Goal: Task Accomplishment & Management: Manage account settings

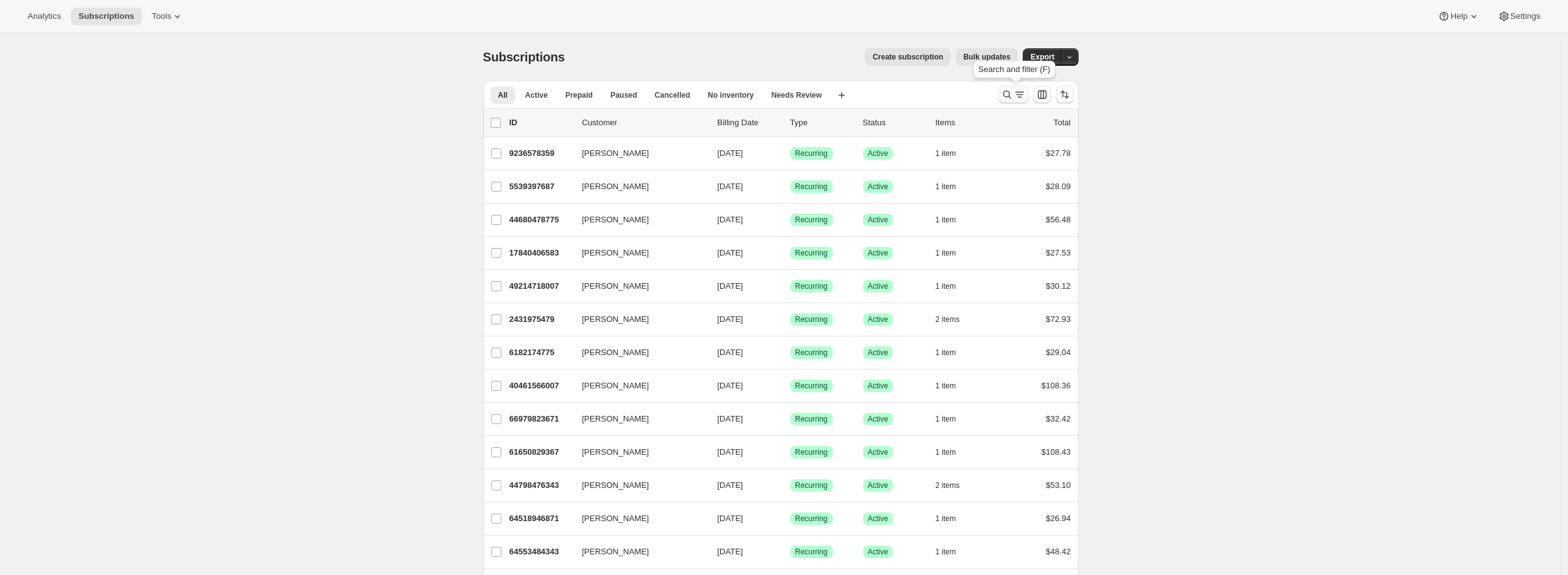
click at [1006, 96] on icon "Search and filter results" at bounding box center [1007, 94] width 12 height 12
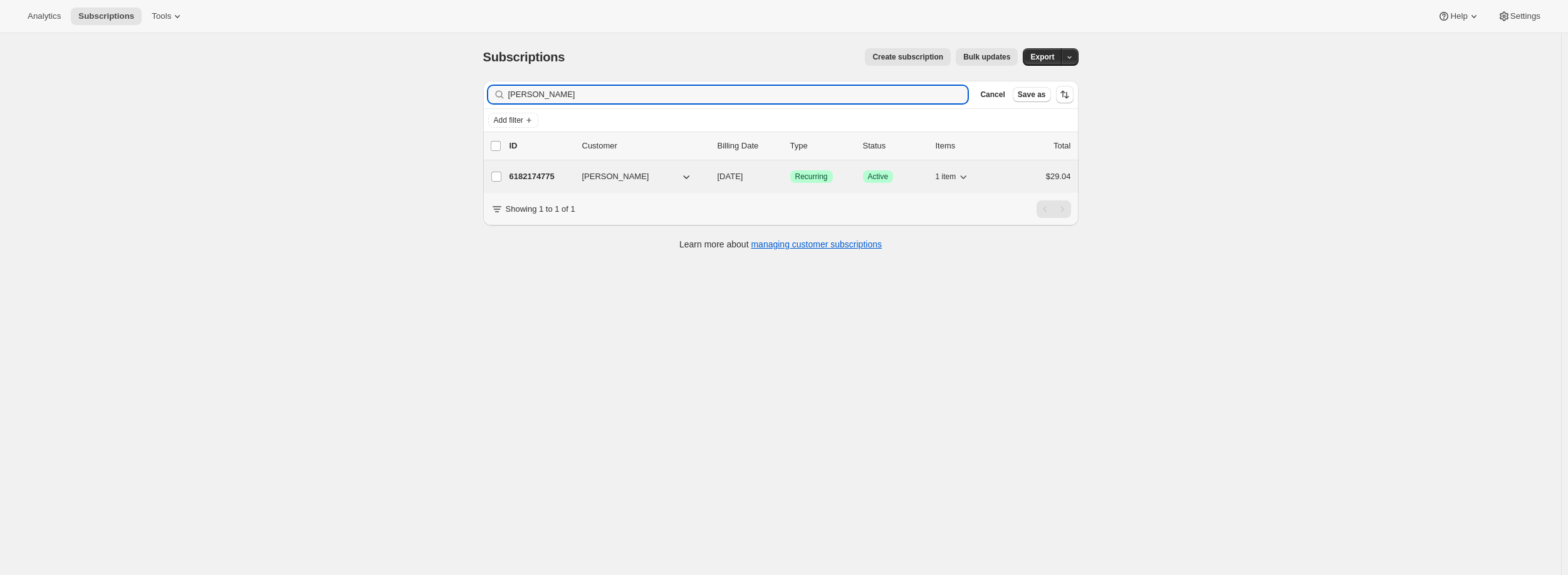
type input "[PERSON_NAME]"
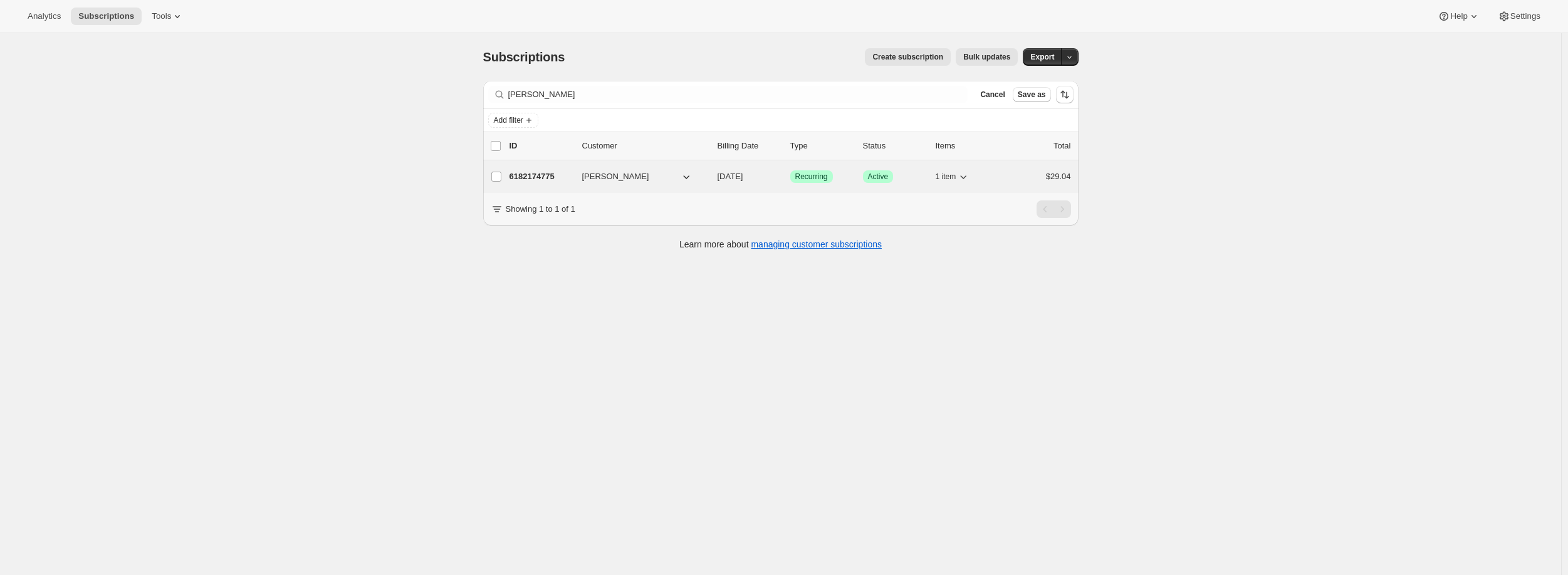
click at [534, 183] on div "6182174775 [PERSON_NAME] [DATE] Success Recurring Success Active 1 item $29.04" at bounding box center [790, 176] width 561 height 18
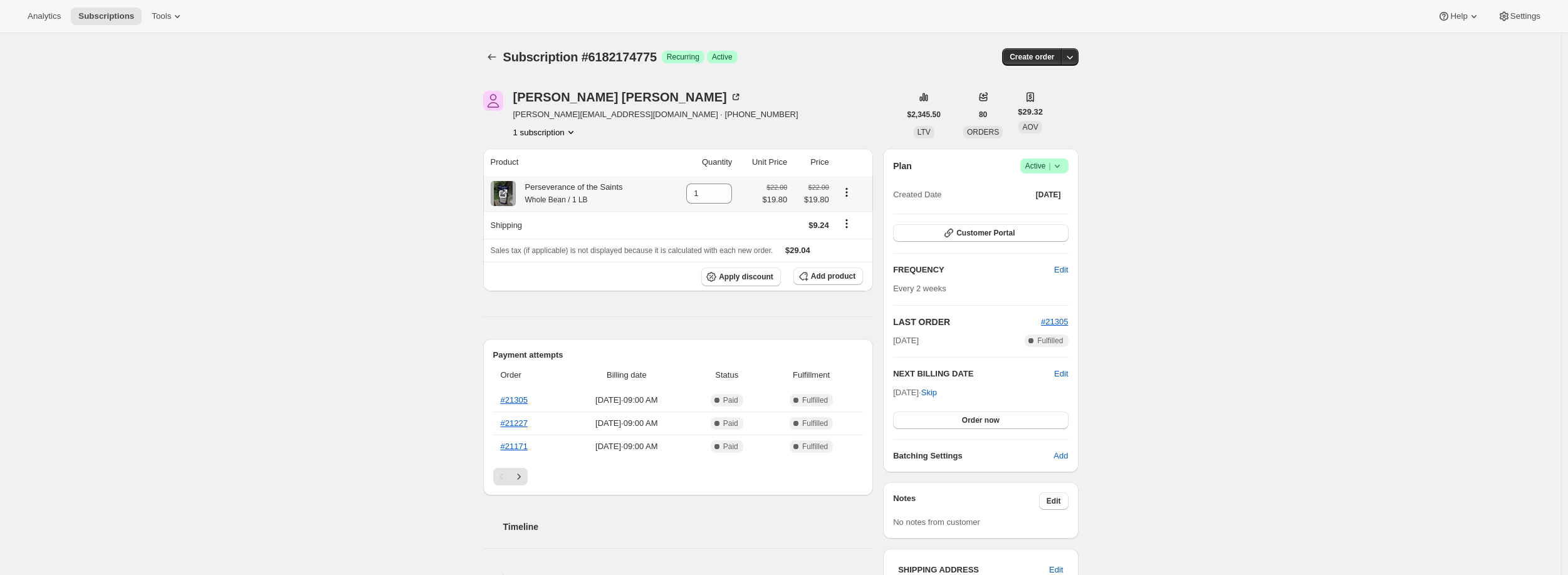
click at [850, 194] on icon "Product actions" at bounding box center [846, 192] width 12 height 12
click at [850, 215] on span "Swap variant" at bounding box center [849, 215] width 47 height 10
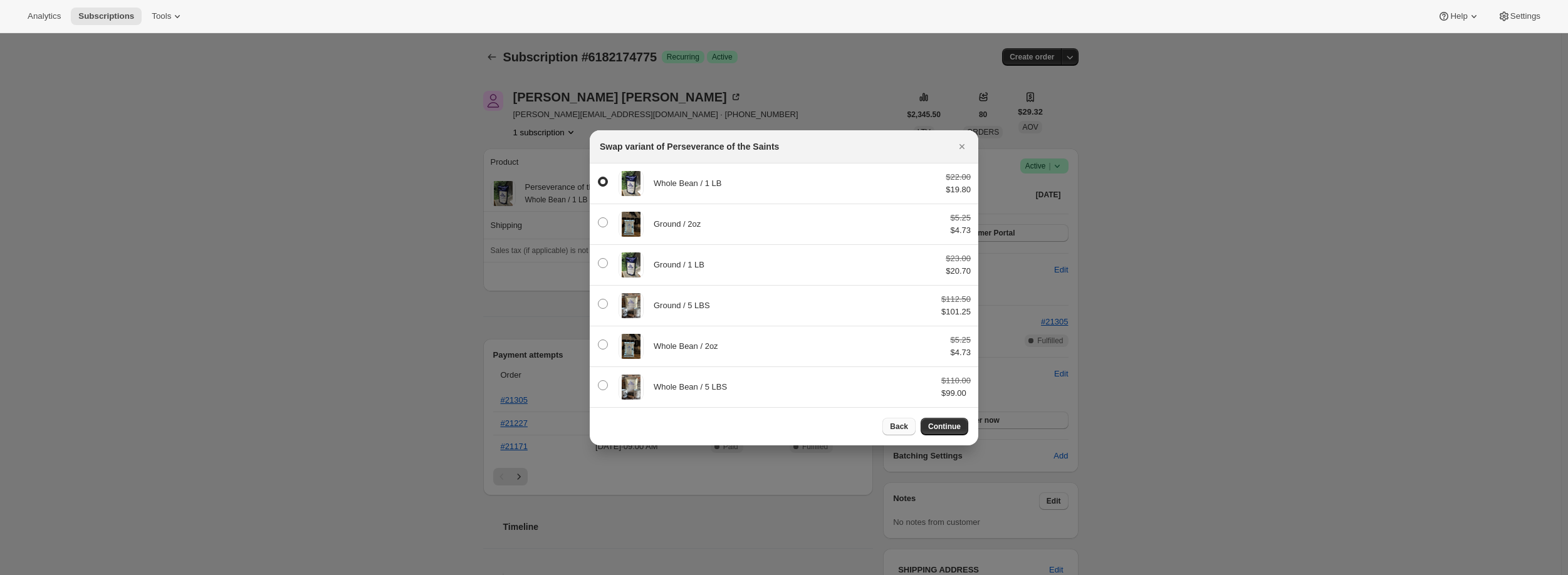
click at [899, 428] on span "Back" at bounding box center [898, 426] width 18 height 10
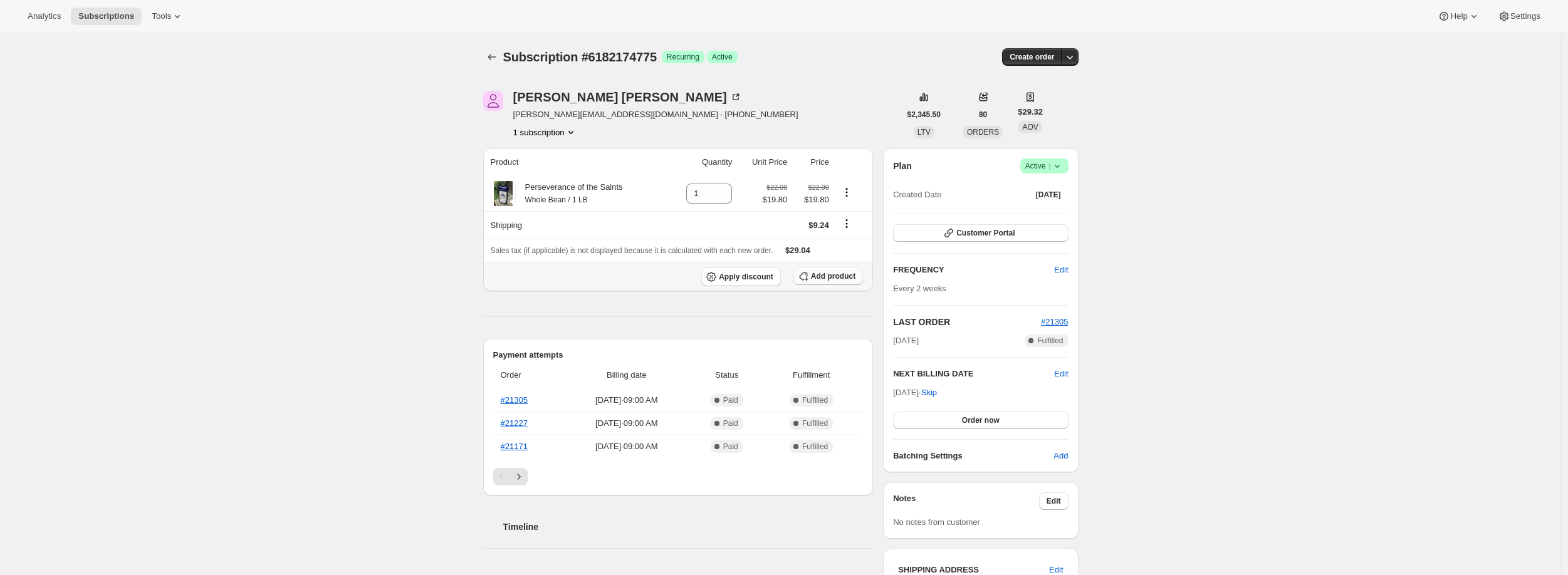
click at [831, 277] on span "Add product" at bounding box center [833, 277] width 45 height 10
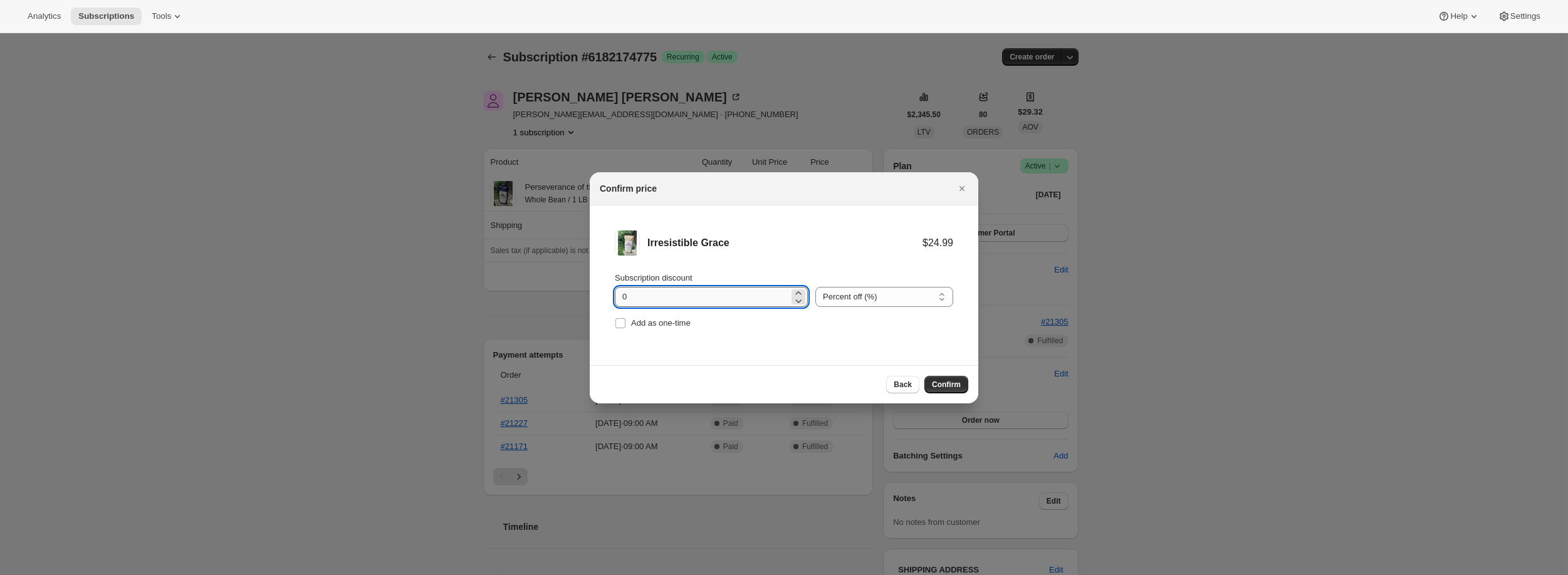
click at [629, 299] on input "0" at bounding box center [702, 296] width 174 height 20
drag, startPoint x: 629, startPoint y: 299, endPoint x: 616, endPoint y: 296, distance: 13.3
click at [616, 298] on input "0" at bounding box center [702, 296] width 174 height 20
type input "10"
click at [940, 381] on span "Confirm" at bounding box center [946, 385] width 29 height 10
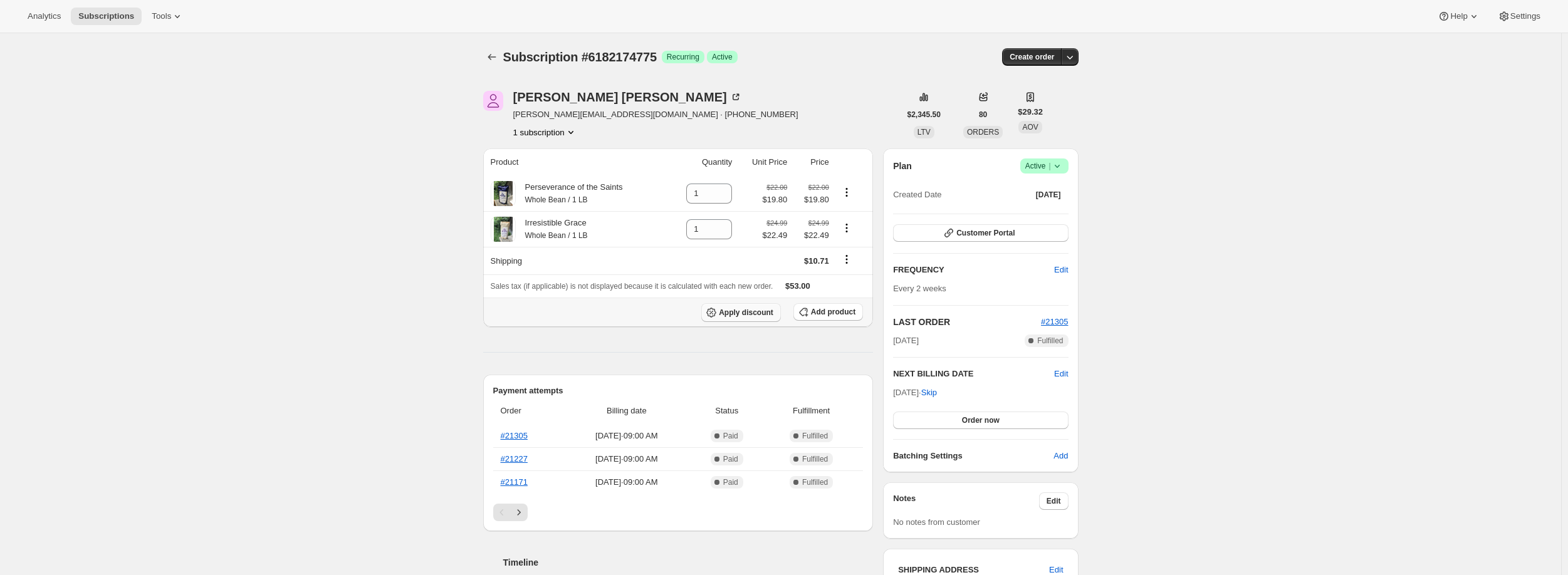
click at [755, 315] on span "Apply discount" at bounding box center [746, 312] width 54 height 10
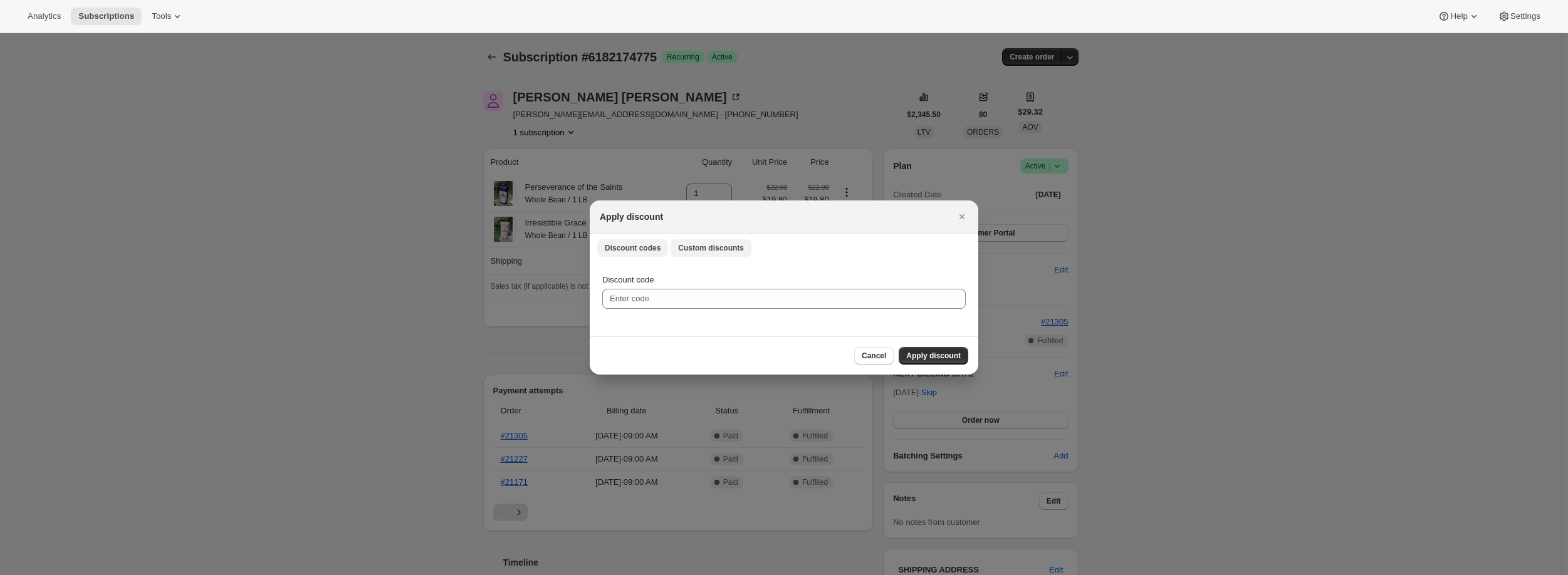
click at [690, 250] on span "Custom discounts" at bounding box center [711, 248] width 66 height 10
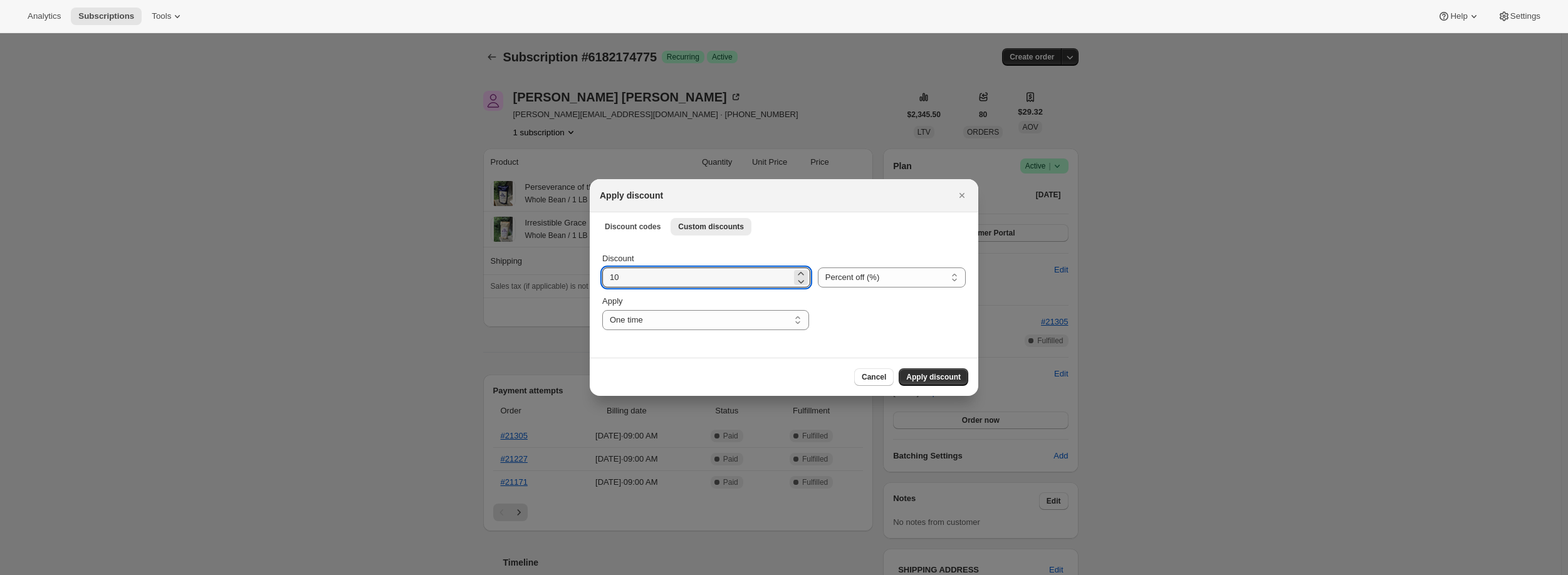
drag, startPoint x: 652, startPoint y: 273, endPoint x: 559, endPoint y: 271, distance: 93.0
type input "5"
drag, startPoint x: 649, startPoint y: 277, endPoint x: 569, endPoint y: 277, distance: 80.0
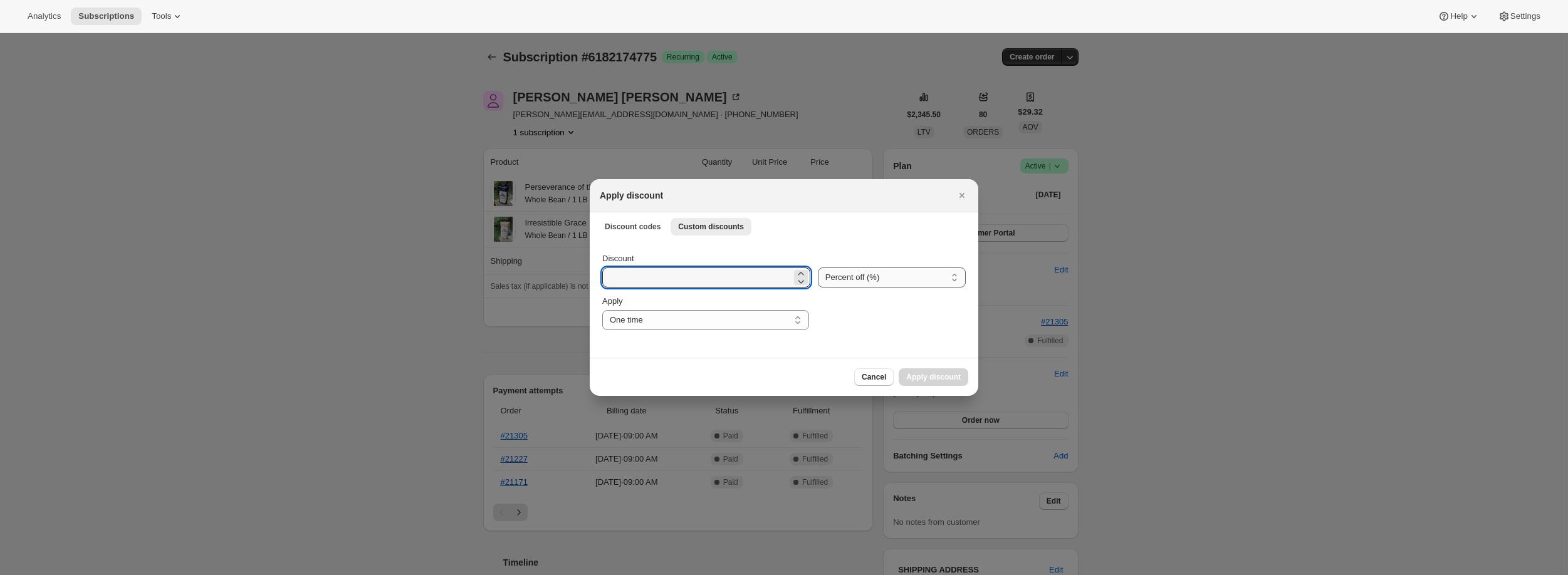
click at [947, 274] on select "Percent off (%) Amount off ($)" at bounding box center [892, 277] width 148 height 20
select select "fixed"
click at [820, 268] on select "Percent off (%) Amount off ($)" at bounding box center [892, 277] width 148 height 20
click at [624, 280] on input "Discount" at bounding box center [698, 277] width 190 height 20
type input "5.19"
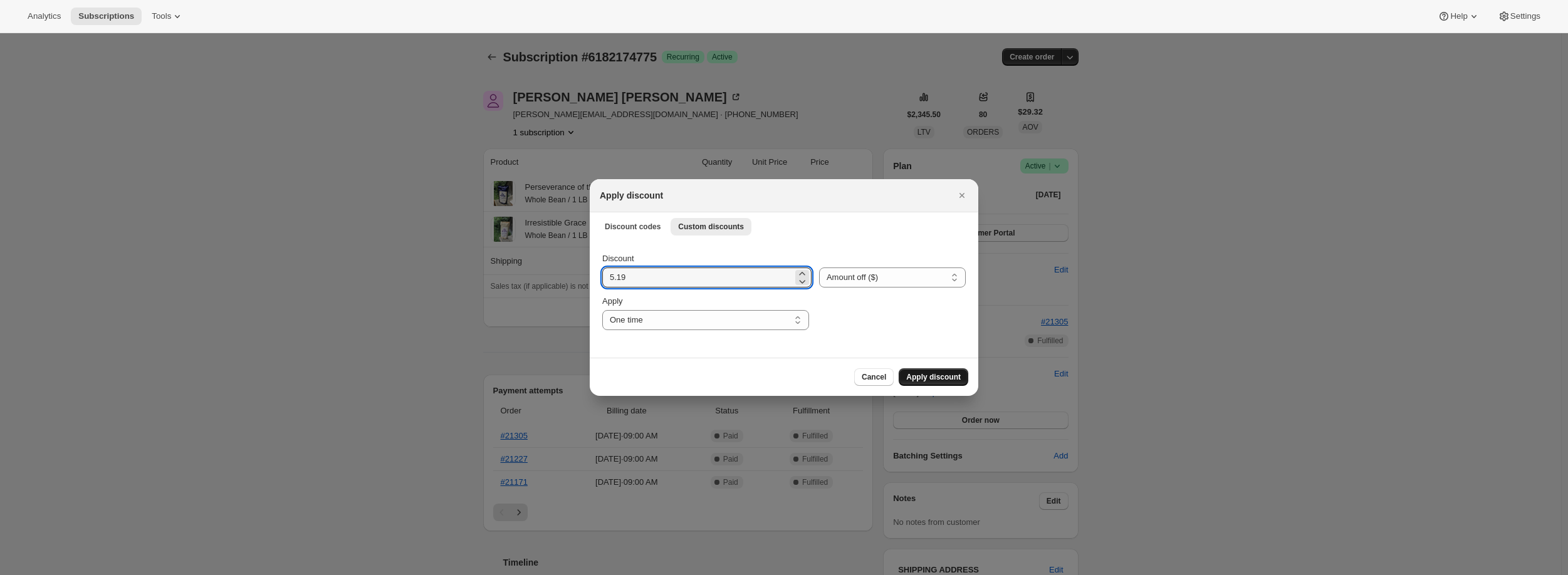
click at [942, 375] on span "Apply discount" at bounding box center [933, 377] width 54 height 10
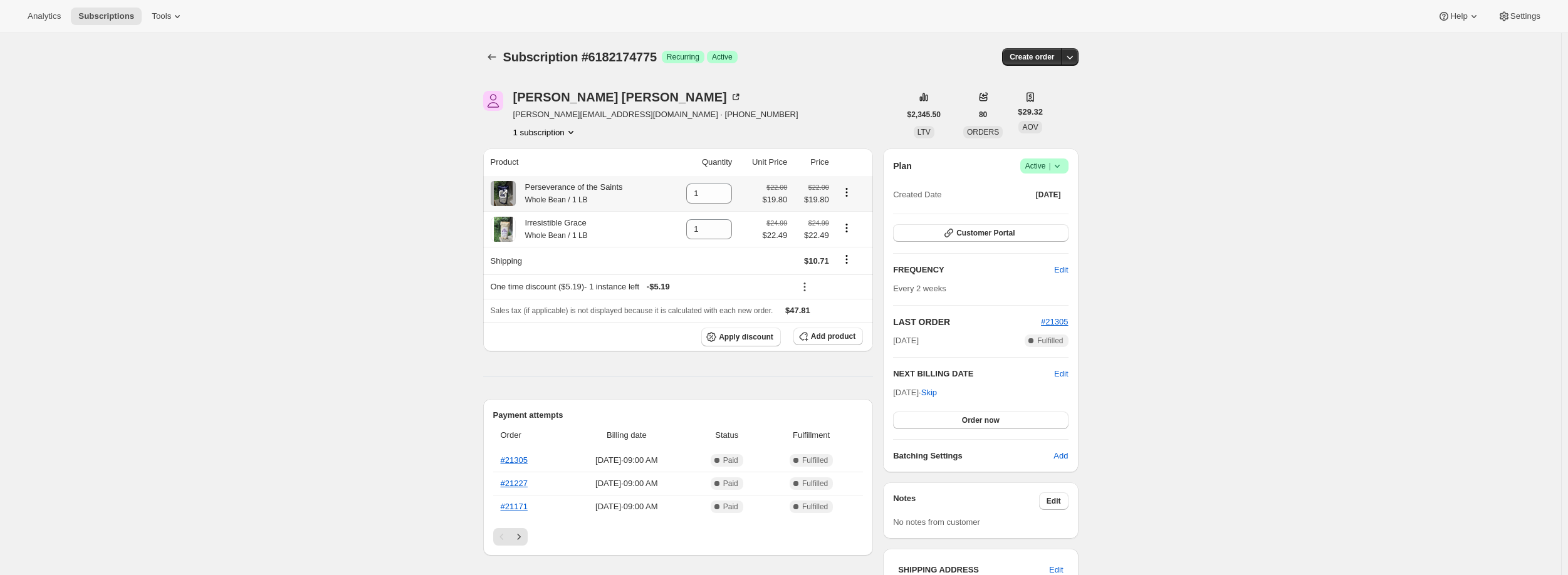
click at [850, 194] on icon "Product actions" at bounding box center [846, 192] width 12 height 12
click at [849, 192] on icon "Product actions" at bounding box center [846, 192] width 12 height 12
click at [726, 198] on icon at bounding box center [722, 197] width 12 height 12
type input "0"
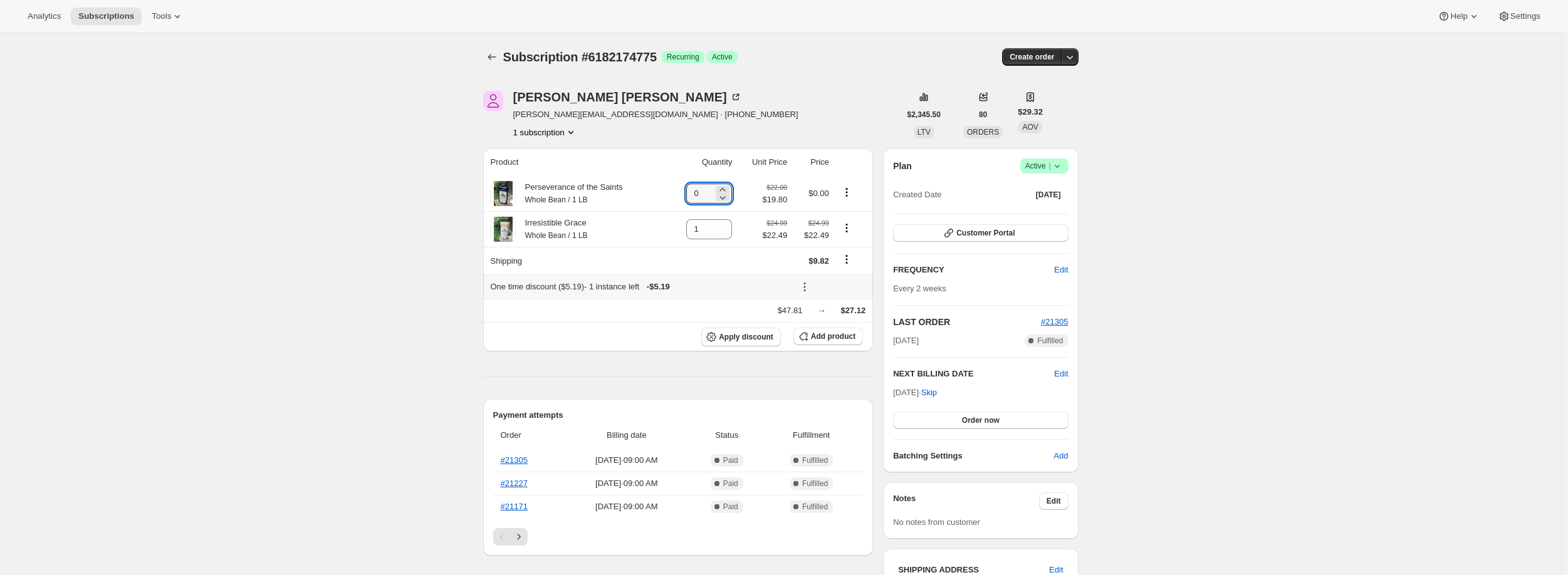
click at [805, 285] on icon at bounding box center [804, 286] width 12 height 12
click at [828, 311] on span "Edit" at bounding box center [824, 311] width 14 height 10
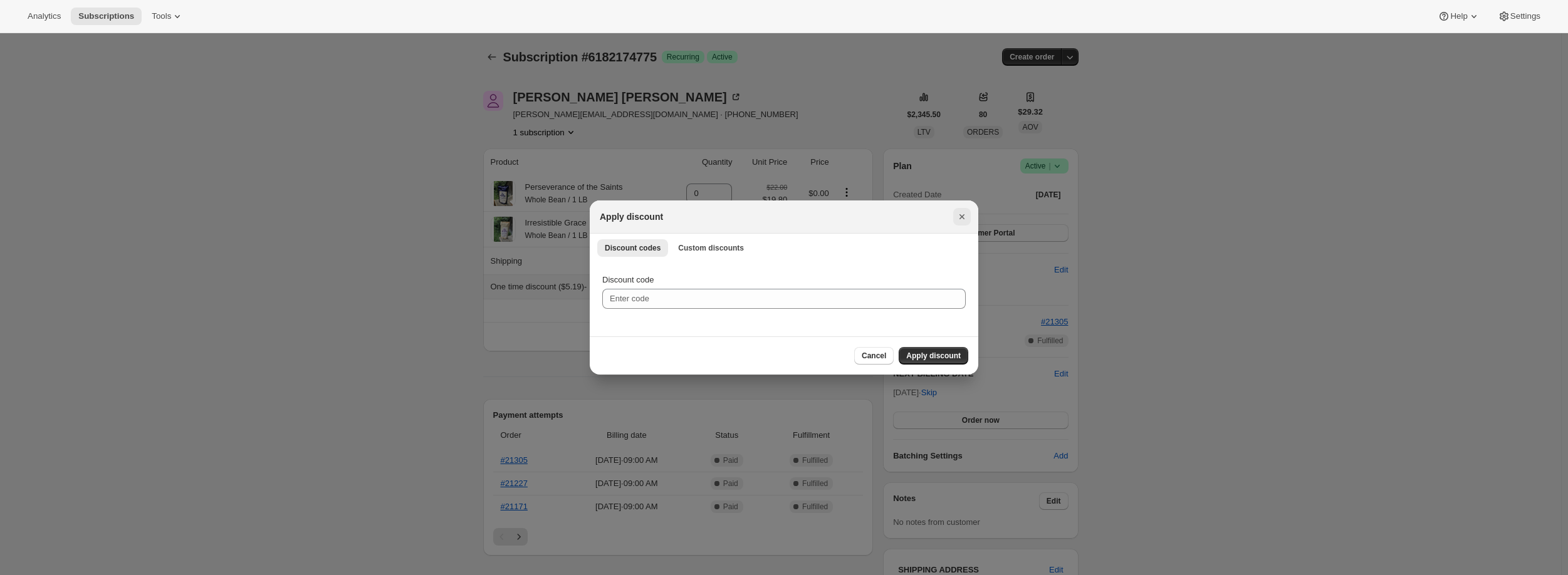
click at [963, 219] on icon "Close" at bounding box center [961, 217] width 12 height 12
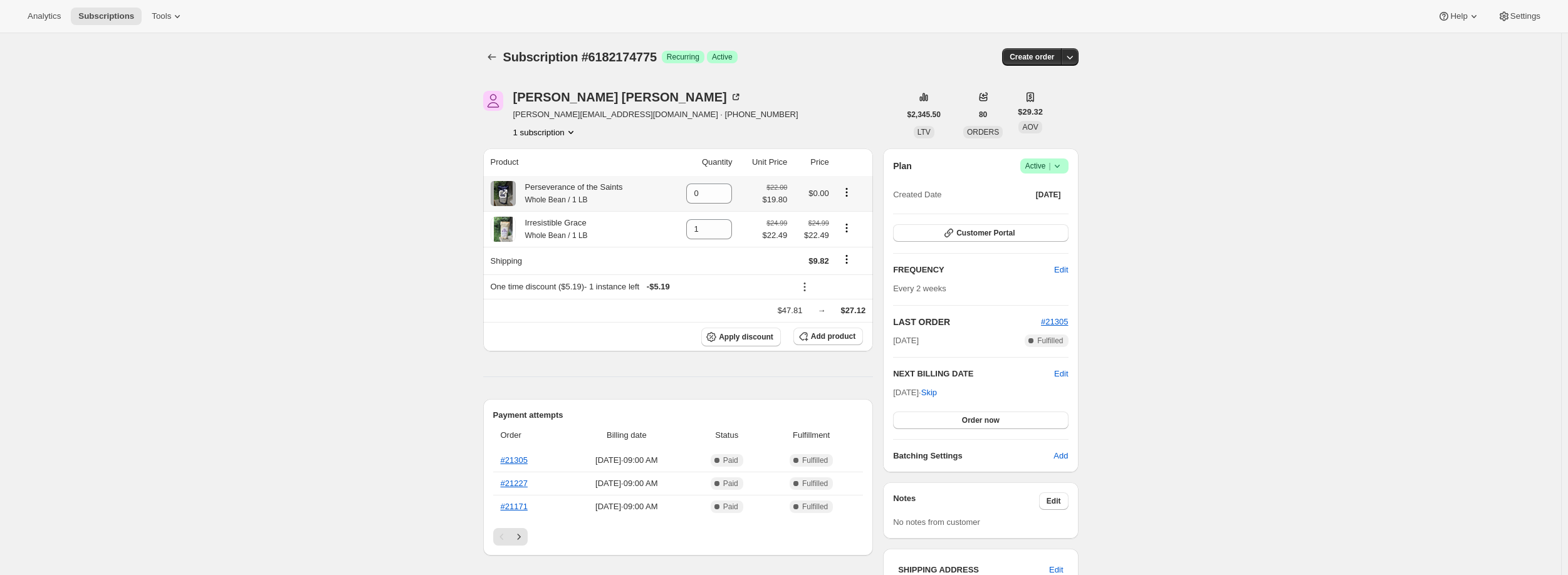
click at [847, 189] on icon "Product actions" at bounding box center [846, 189] width 2 height 2
click at [850, 189] on icon "Product actions" at bounding box center [846, 192] width 12 height 12
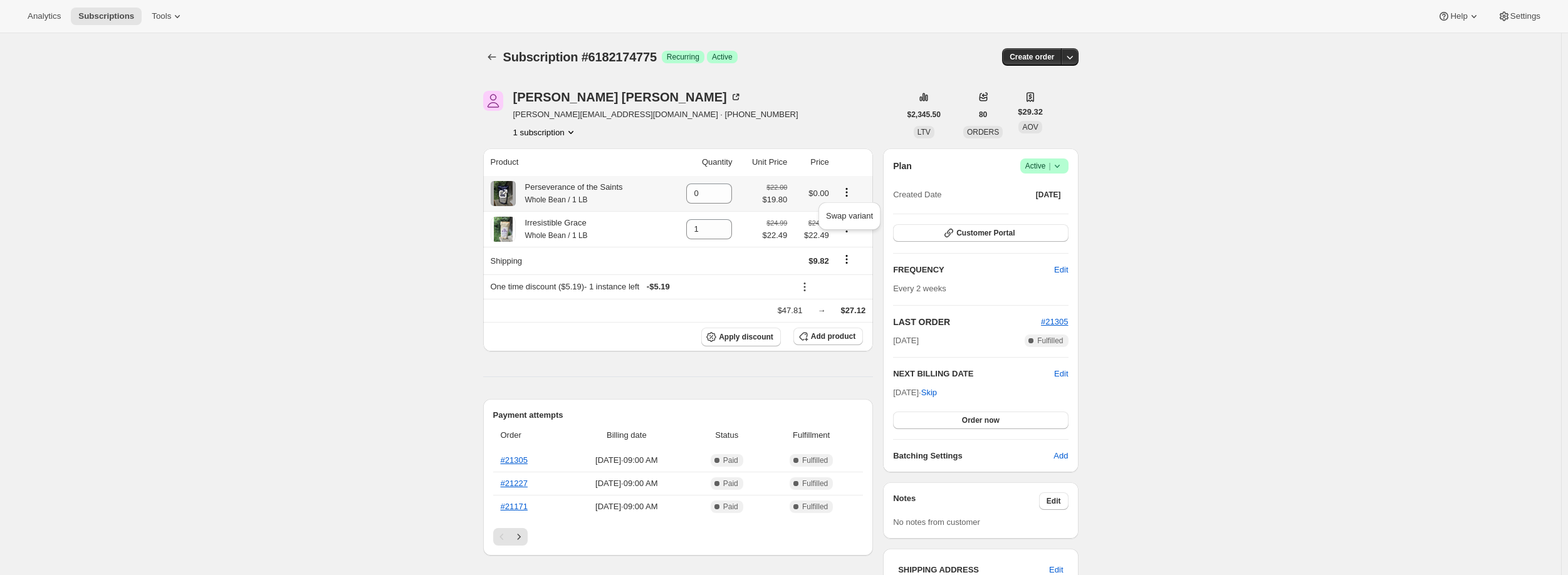
click at [850, 189] on icon "Product actions" at bounding box center [846, 192] width 12 height 12
click at [849, 190] on icon "Product actions" at bounding box center [846, 192] width 12 height 12
click at [850, 219] on span "Swap variant" at bounding box center [849, 215] width 47 height 10
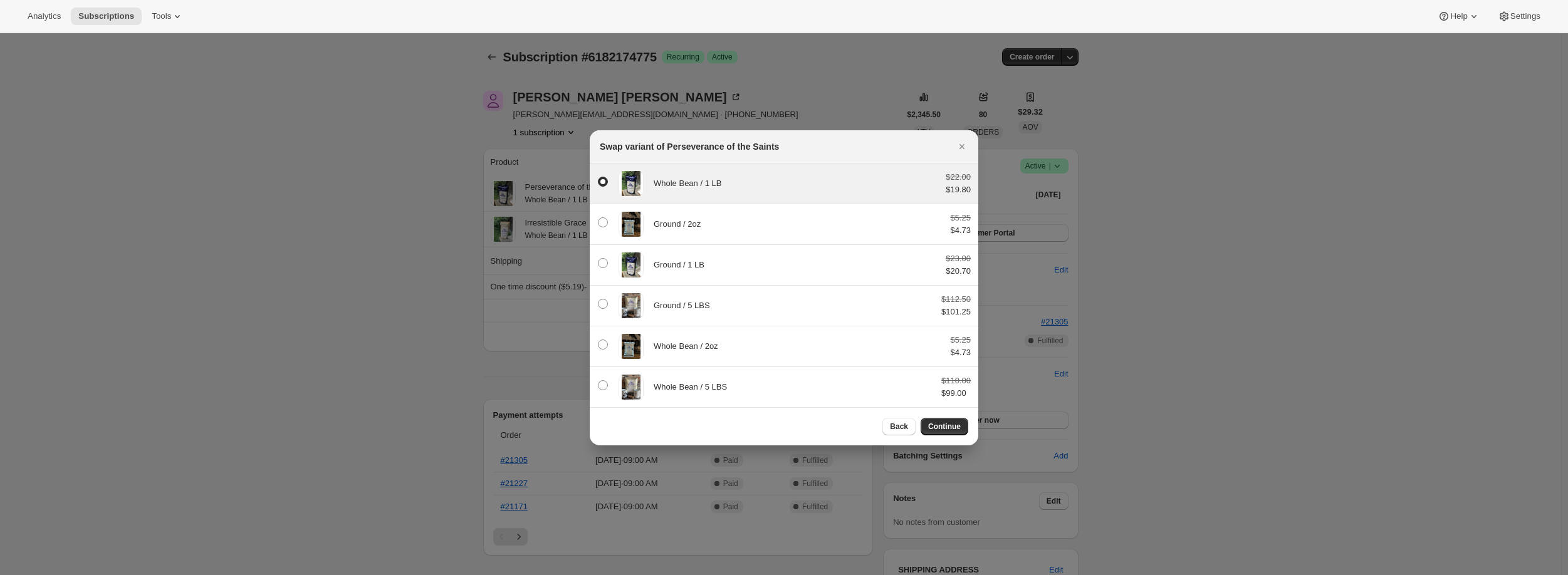
click at [602, 180] on span ":rn2:" at bounding box center [603, 181] width 10 height 10
click at [598, 177] on input ":rn2:" at bounding box center [598, 176] width 1 height 1
click at [960, 141] on icon "Close" at bounding box center [961, 146] width 12 height 12
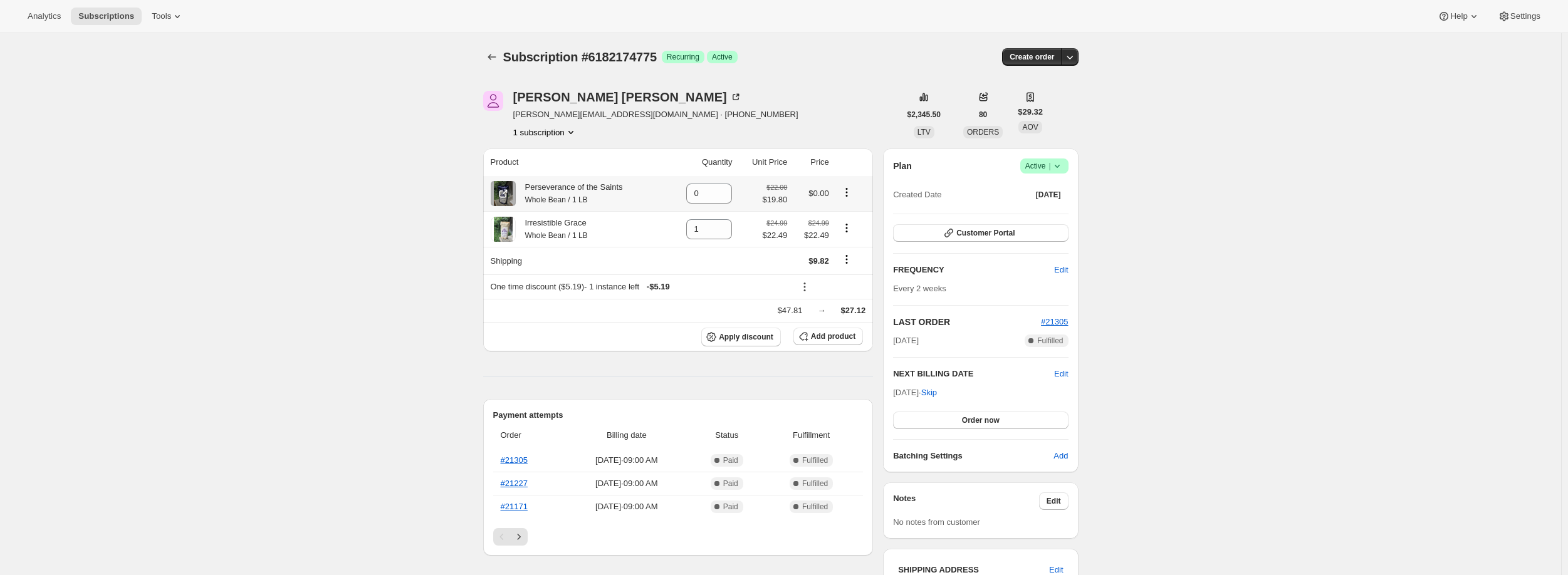
click at [520, 187] on div "Perseverance of the Saints Whole Bean / 1 LB" at bounding box center [569, 193] width 107 height 25
click at [514, 189] on span at bounding box center [503, 193] width 25 height 25
click at [569, 135] on button "1 subscription" at bounding box center [545, 132] width 64 height 12
click at [577, 132] on icon "Product actions" at bounding box center [570, 132] width 12 height 12
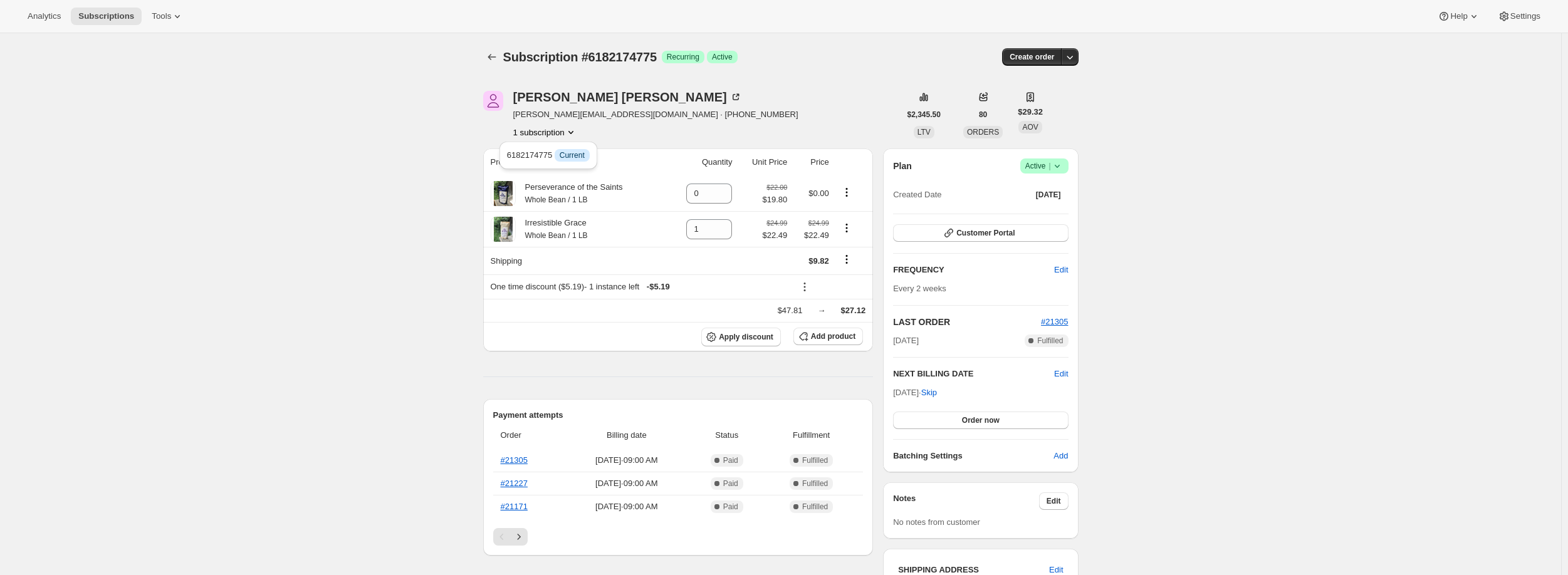
click at [297, 250] on div "Subscription #6182174775. This page is ready Subscription #6182174775 Success R…" at bounding box center [780, 562] width 1561 height 1058
